Goal: Check status: Check status

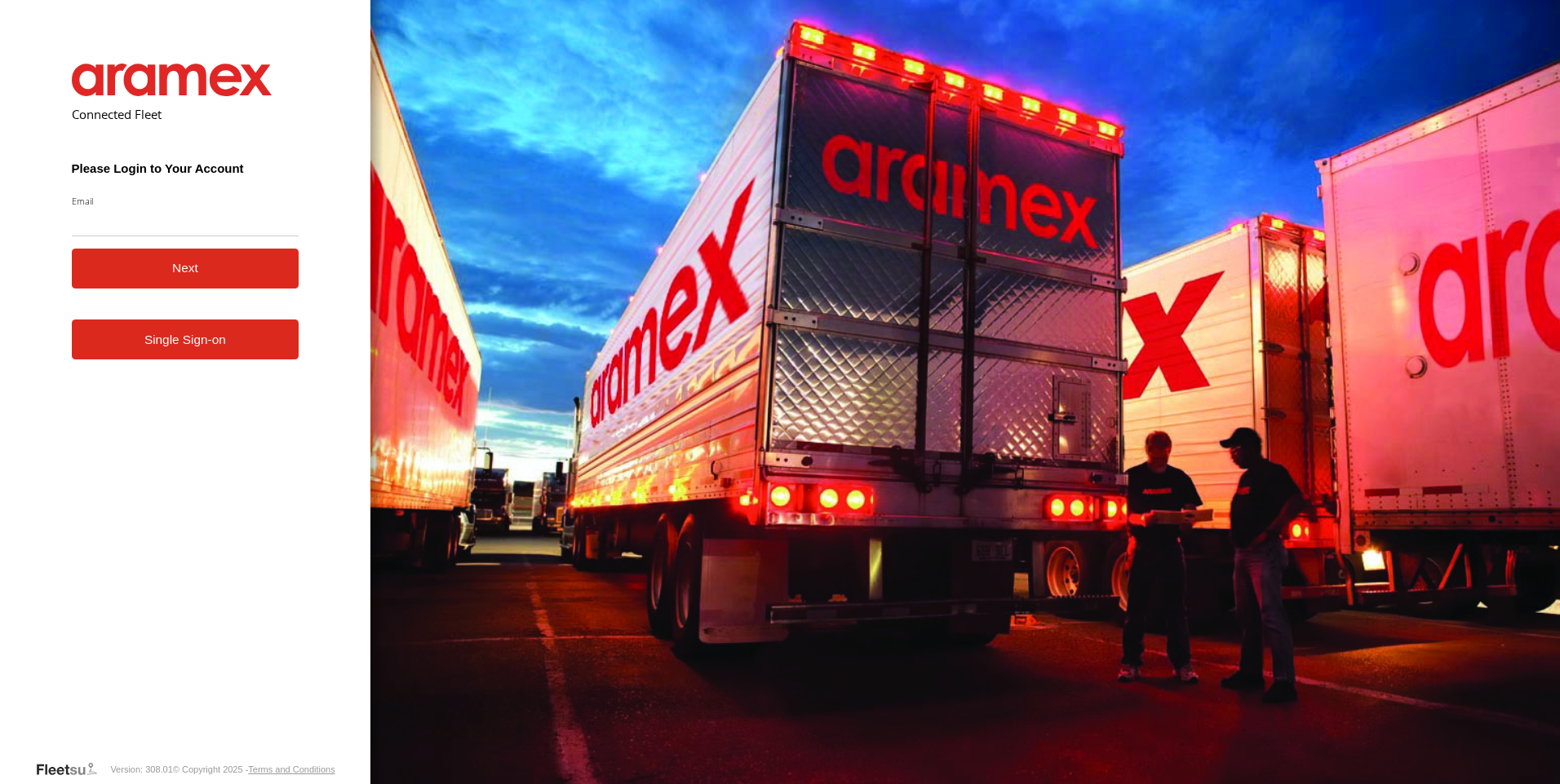
click at [195, 359] on link "Single Sign-on" at bounding box center [185, 339] width 227 height 40
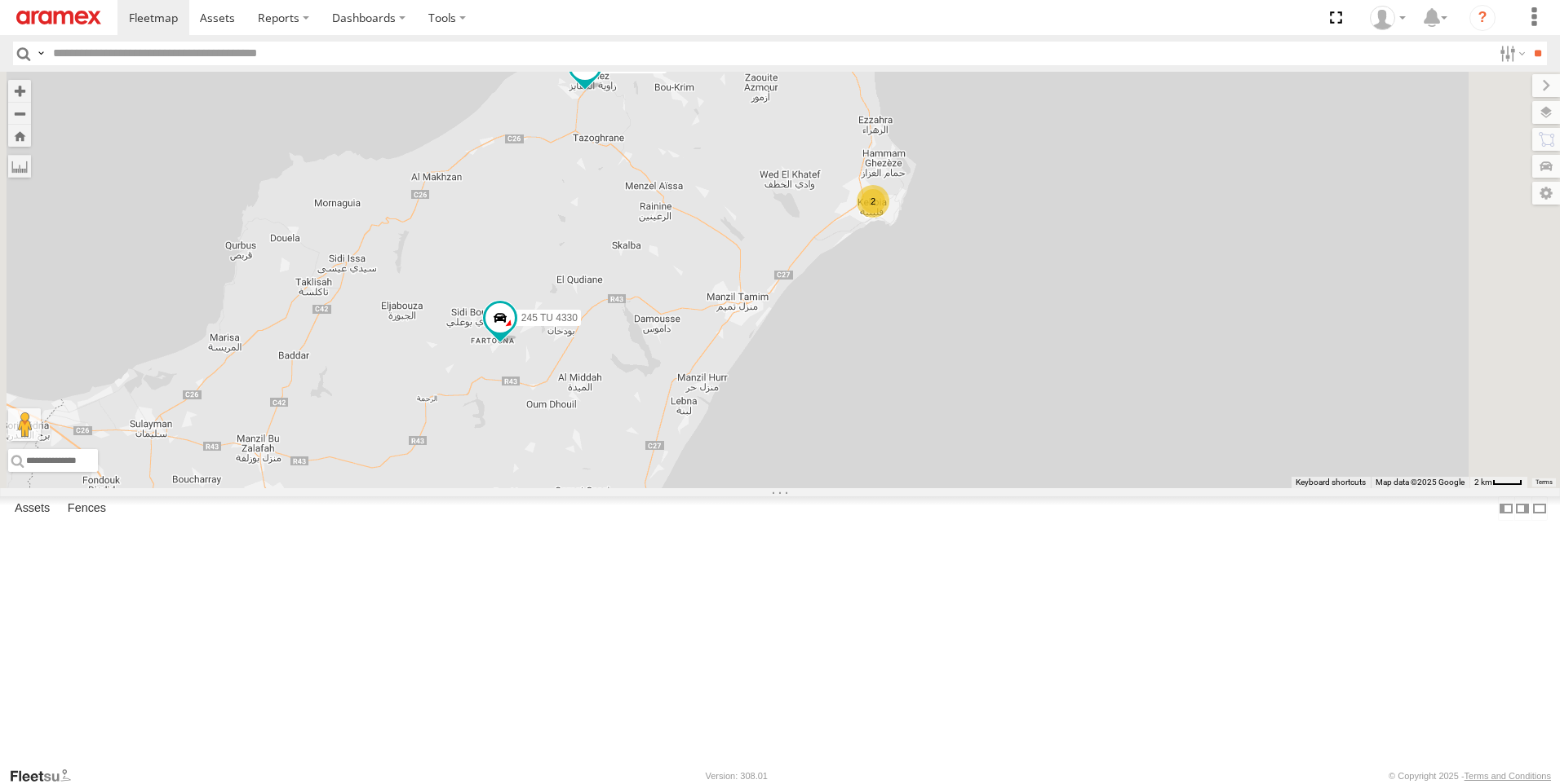
drag, startPoint x: 908, startPoint y: 307, endPoint x: 960, endPoint y: 359, distance: 73.5
click at [960, 359] on div "245 TU 4330 241 TU 8769 245 TU 4329 2" at bounding box center [780, 280] width 1560 height 417
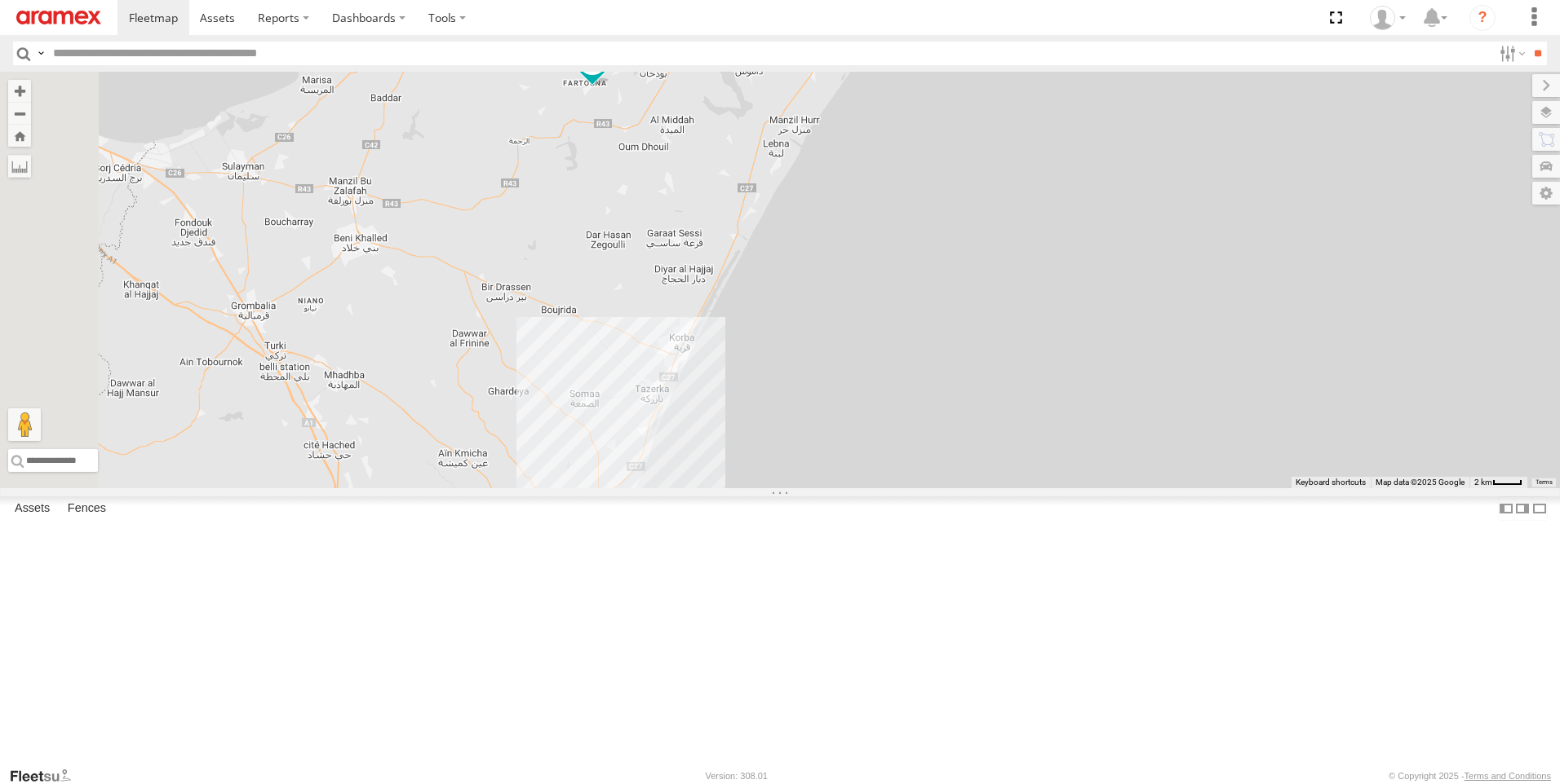
drag, startPoint x: 815, startPoint y: 578, endPoint x: 907, endPoint y: 318, distance: 275.8
click at [907, 318] on div "245 TU 4330 241 TU 8769 245 TU 4329 2" at bounding box center [780, 280] width 1560 height 417
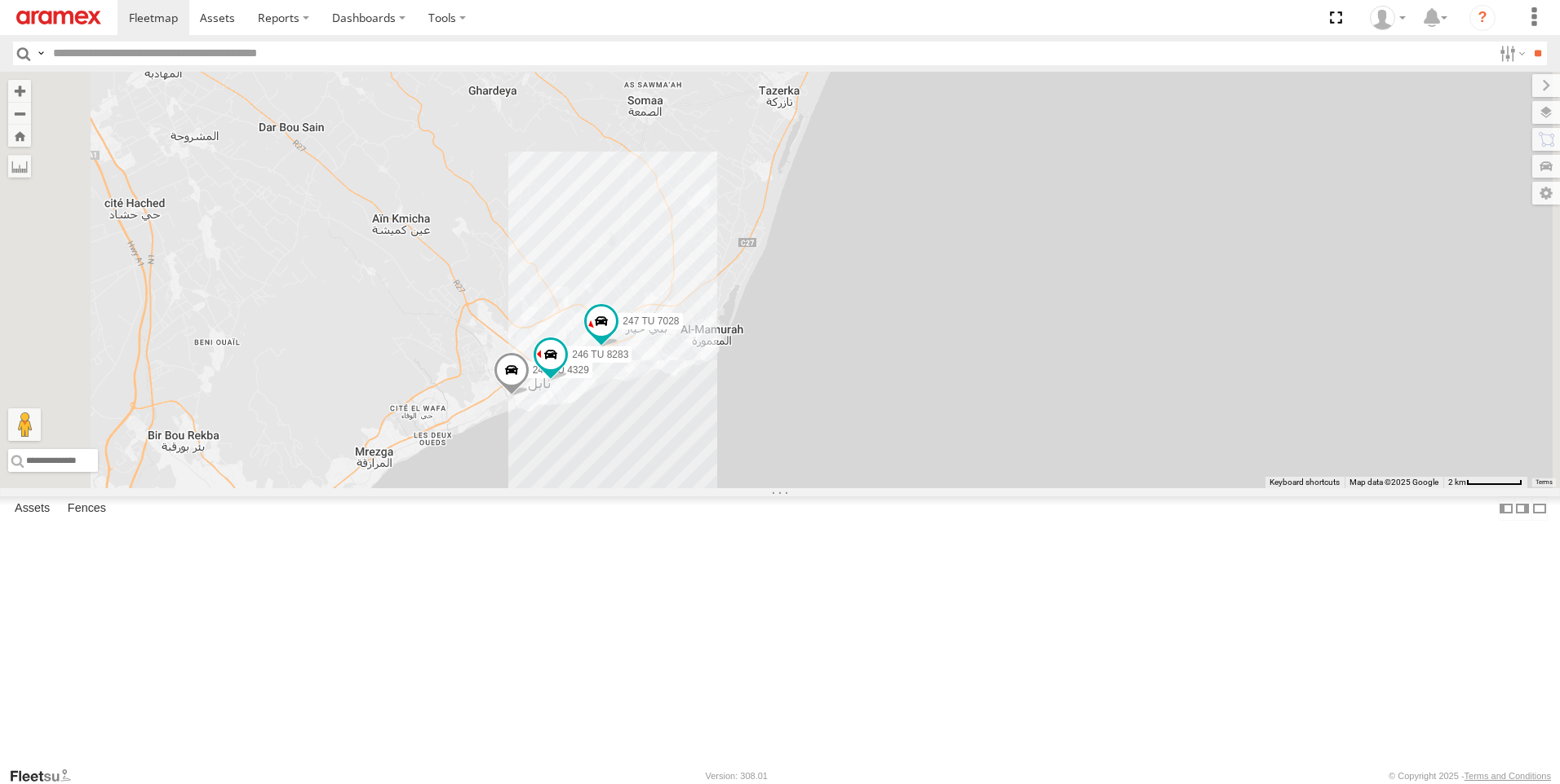
drag, startPoint x: 786, startPoint y: 612, endPoint x: 868, endPoint y: 359, distance: 266.0
click at [868, 359] on div "245 TU 4330 241 TU 8769 247 TU 7028 245 TU 4329 246 TU 8283" at bounding box center [780, 280] width 1560 height 417
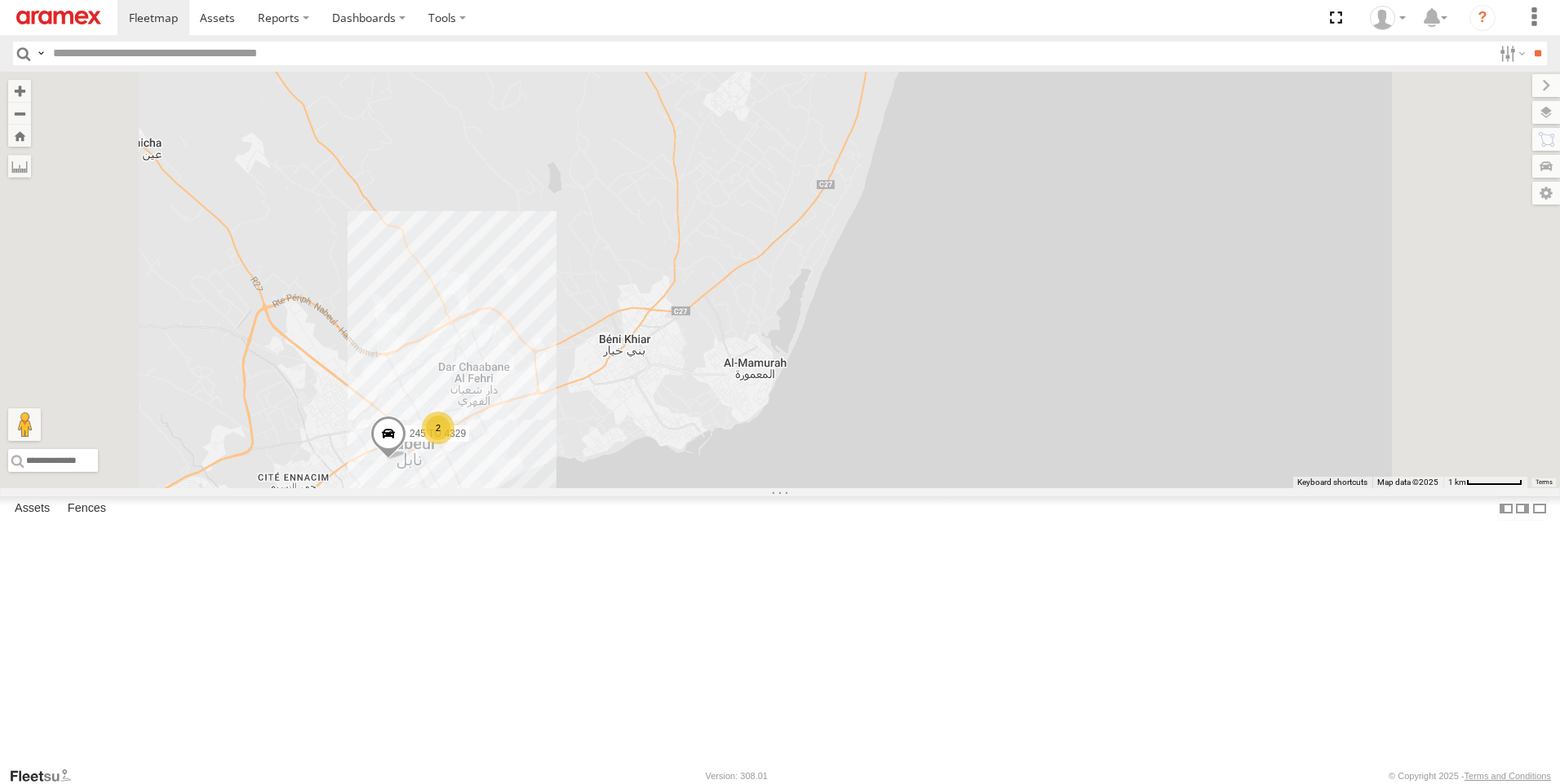
click at [629, 489] on div "245 TU 4329 2" at bounding box center [780, 280] width 1560 height 417
